Goal: Information Seeking & Learning: Learn about a topic

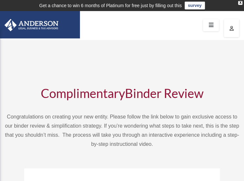
click at [203, 24] on div at bounding box center [122, 25] width 244 height 29
click at [26, 22] on img at bounding box center [29, 25] width 62 height 12
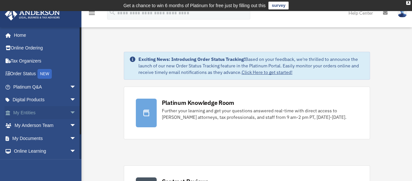
click at [30, 112] on link "My Entities arrow_drop_down" at bounding box center [45, 112] width 81 height 13
click at [70, 111] on span "arrow_drop_down" at bounding box center [76, 112] width 13 height 13
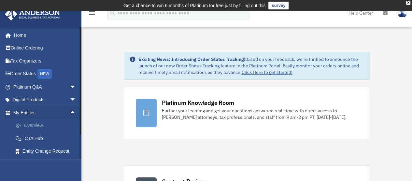
click at [57, 121] on link "Overview" at bounding box center [47, 125] width 77 height 13
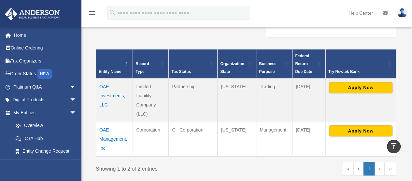
scroll to position [134, 0]
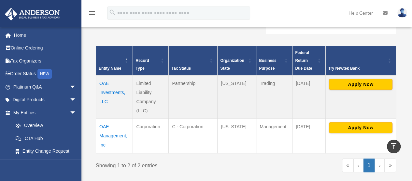
click at [118, 89] on td "OAE Investments, LLC" at bounding box center [114, 97] width 37 height 44
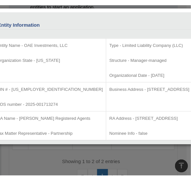
scroll to position [144, 0]
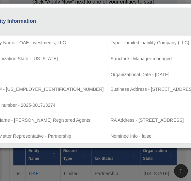
click at [30, 68] on td "Entity Name - OAE Investments, LLC Organization State - Wyoming" at bounding box center [47, 58] width 120 height 47
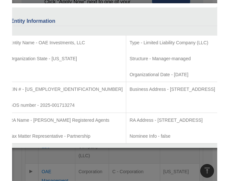
scroll to position [137, 0]
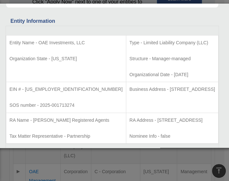
click at [55, 17] on div "Entity Information" at bounding box center [111, 21] width 203 height 9
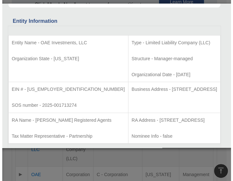
scroll to position [143, 0]
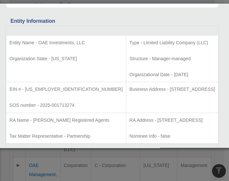
drag, startPoint x: 57, startPoint y: 146, endPoint x: 74, endPoint y: 149, distance: 16.5
click at [74, 149] on div "Details × Articles Sent Organizational Date" at bounding box center [114, 90] width 229 height 181
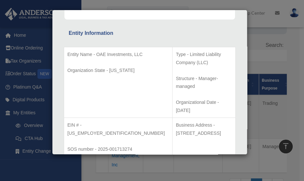
scroll to position [122, 0]
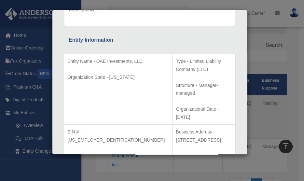
click at [173, 37] on div "Entity Information" at bounding box center [150, 39] width 162 height 9
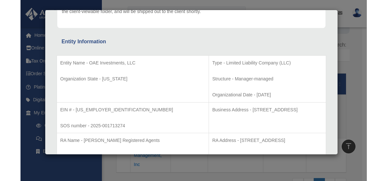
scroll to position [123, 0]
